Goal: Information Seeking & Learning: Learn about a topic

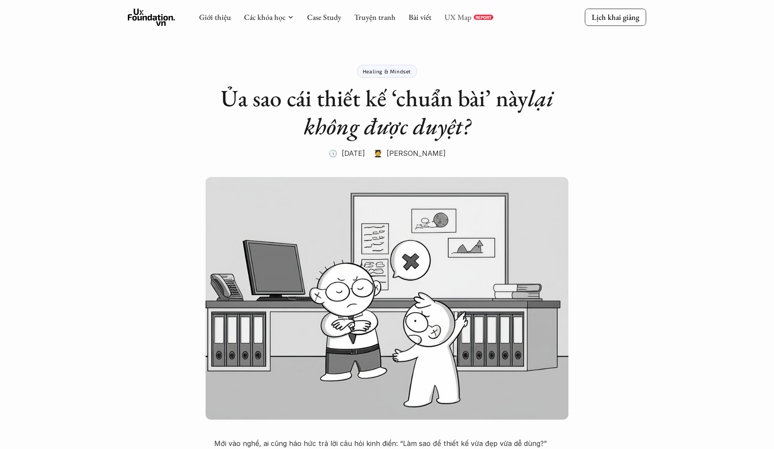
click at [462, 19] on link "UX Map" at bounding box center [457, 17] width 27 height 10
click at [327, 19] on link "Case Study" at bounding box center [324, 17] width 34 height 10
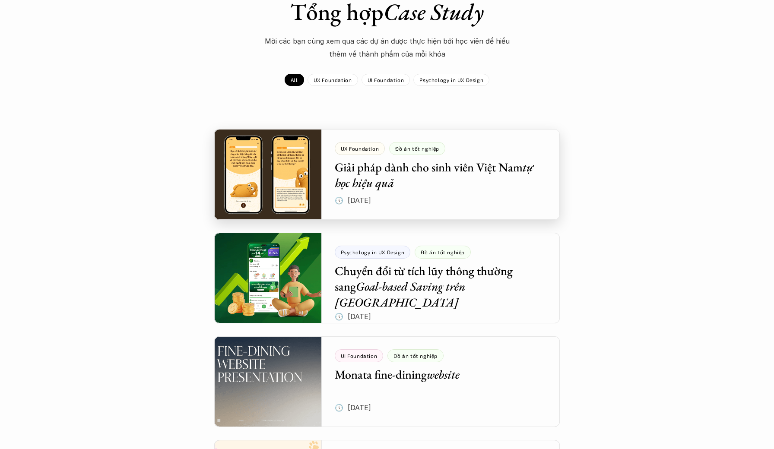
scroll to position [72, 0]
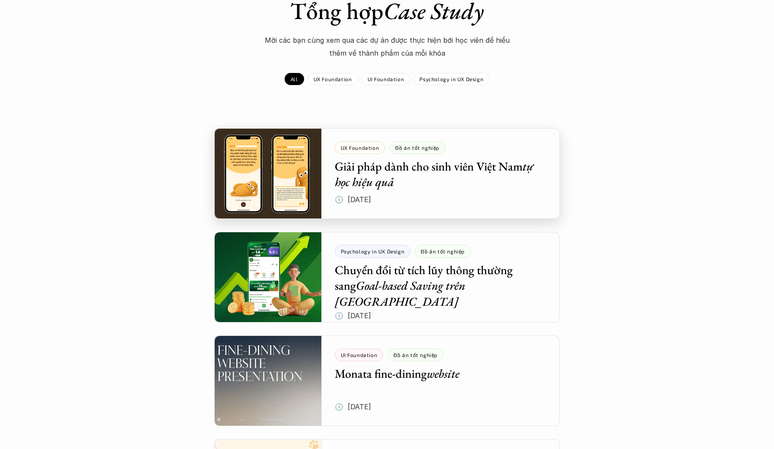
click at [283, 171] on div at bounding box center [387, 173] width 346 height 91
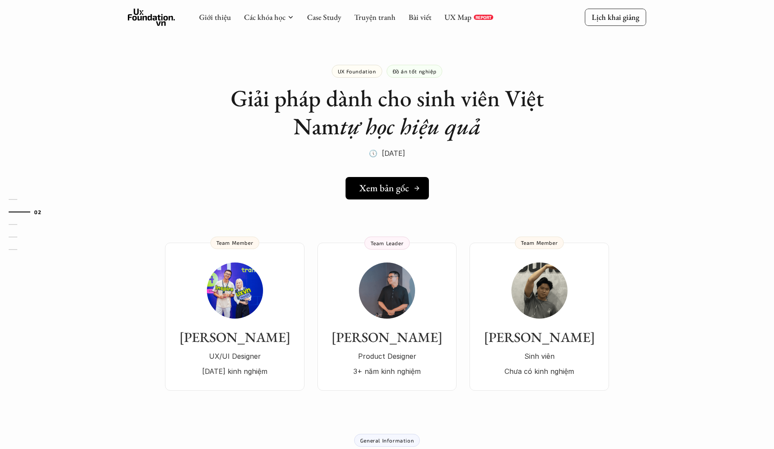
click at [385, 189] on h5 "Xem bản gốc" at bounding box center [384, 188] width 50 height 11
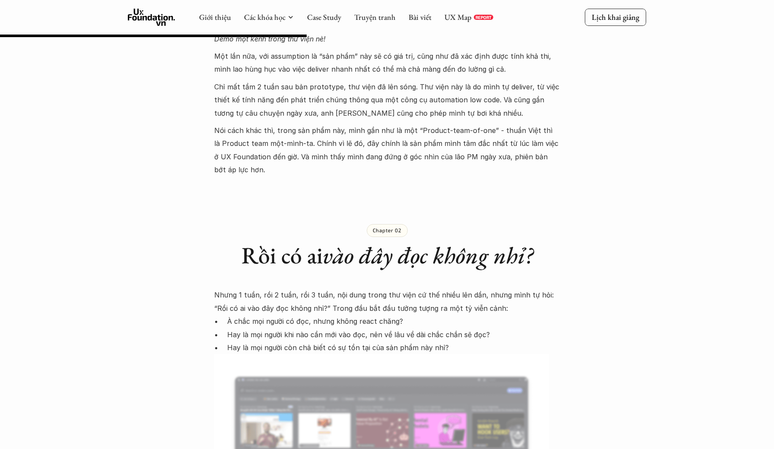
scroll to position [1075, 0]
